Goal: Transaction & Acquisition: Purchase product/service

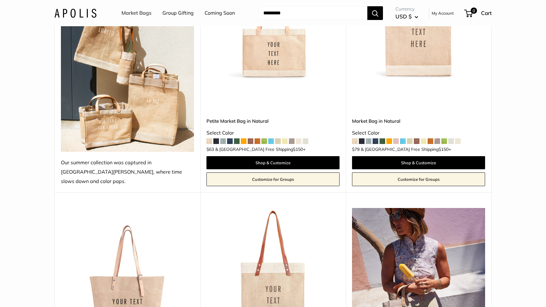
scroll to position [172, 0]
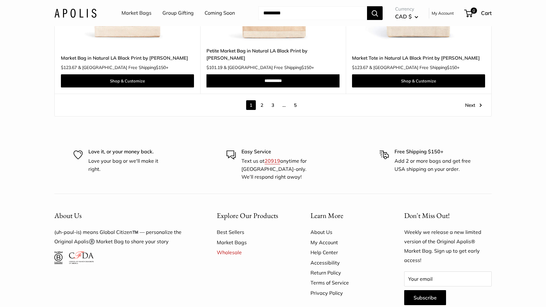
scroll to position [3683, 0]
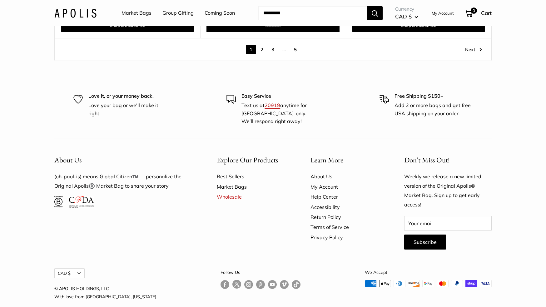
click at [244, 280] on link "Follow us on Instagram" at bounding box center [248, 284] width 9 height 9
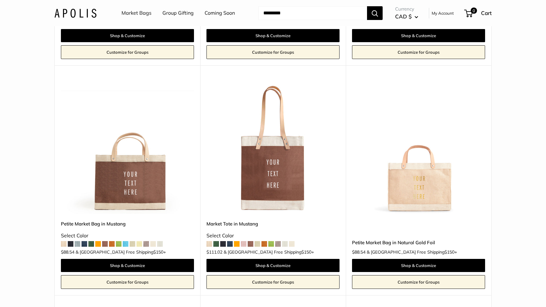
scroll to position [2144, 0]
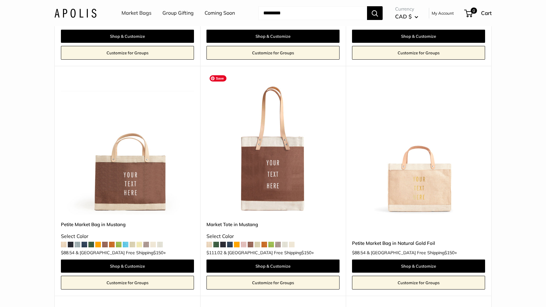
click at [0, 0] on img at bounding box center [0, 0] width 0 height 0
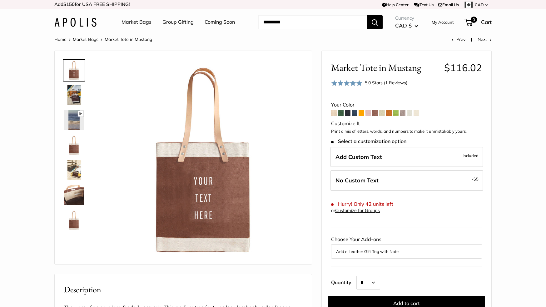
click at [414, 115] on span at bounding box center [416, 113] width 6 height 6
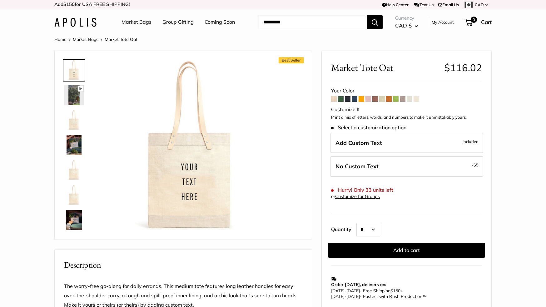
click at [333, 101] on span at bounding box center [334, 99] width 6 height 6
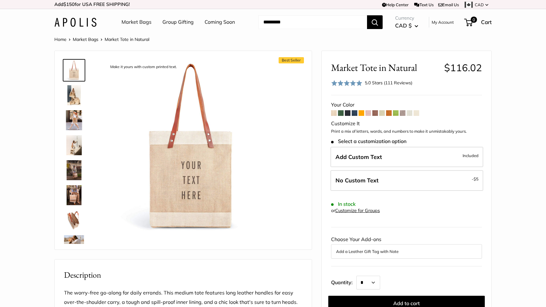
click at [73, 96] on img at bounding box center [74, 95] width 20 height 20
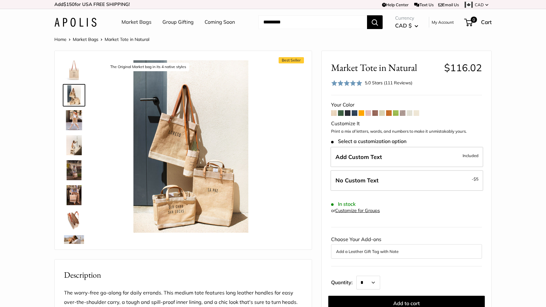
click at [74, 119] on img at bounding box center [74, 120] width 20 height 20
